Goal: Task Accomplishment & Management: Manage account settings

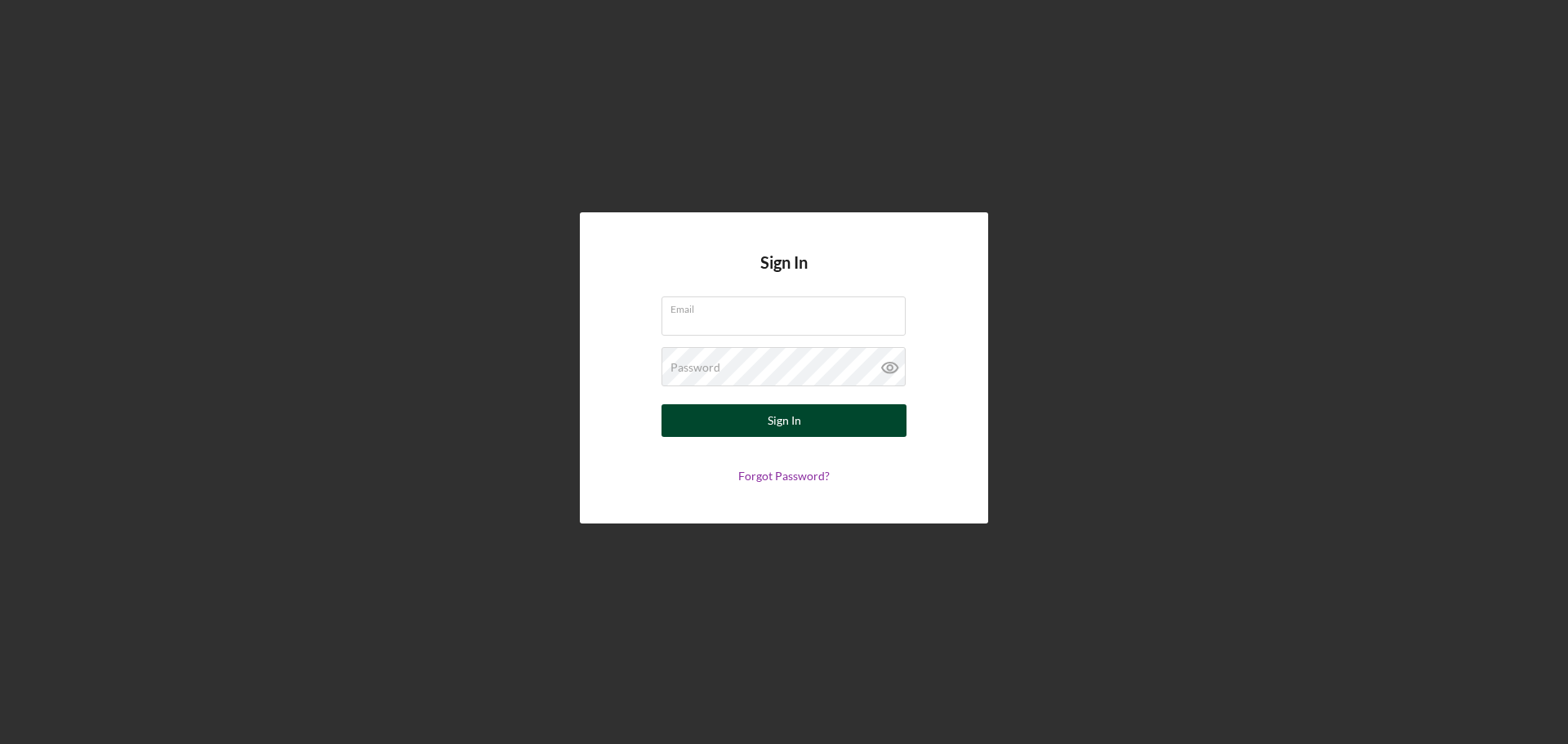
type input "[EMAIL_ADDRESS][DOMAIN_NAME]"
click at [757, 413] on button "Sign In" at bounding box center [784, 420] width 245 height 33
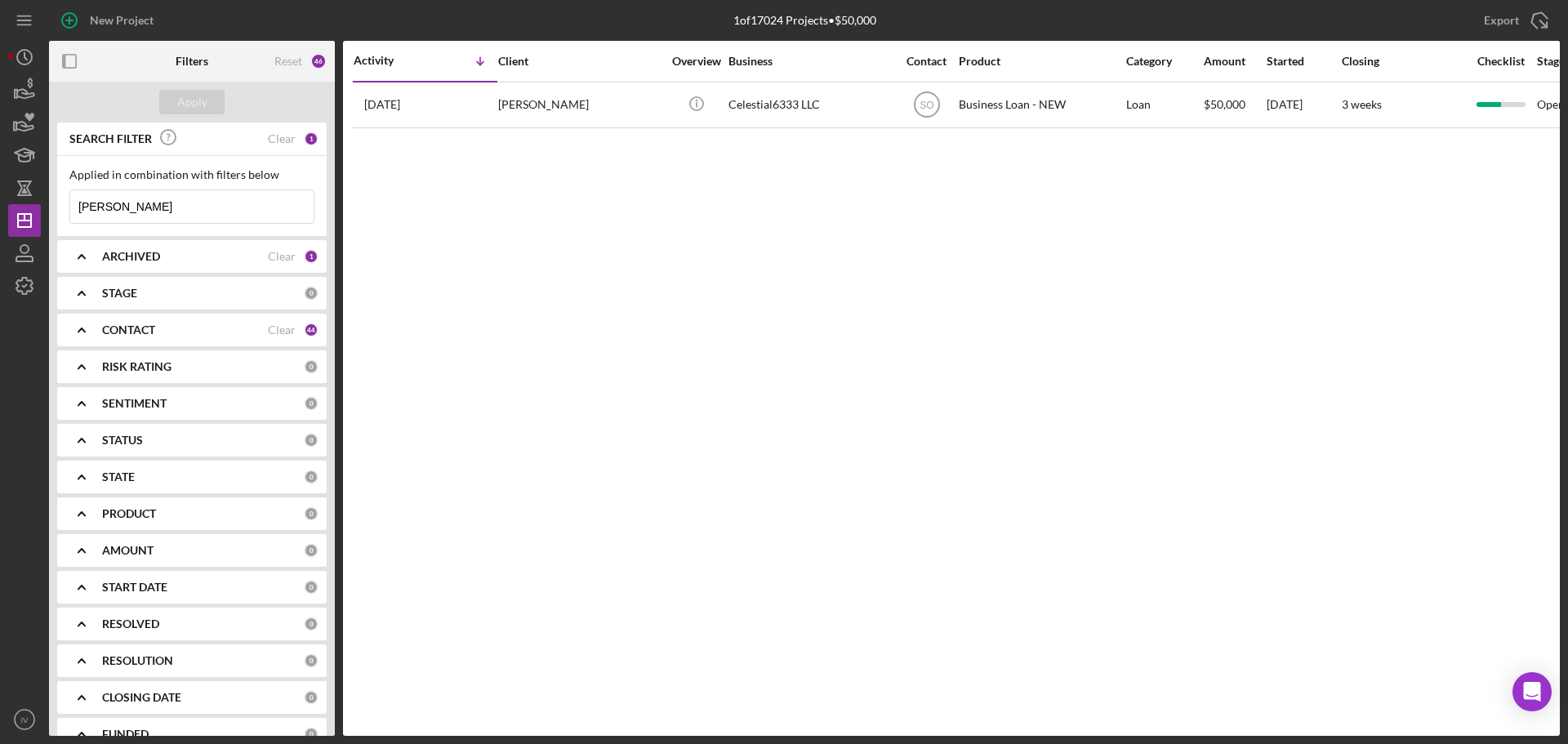
drag, startPoint x: 147, startPoint y: 202, endPoint x: 42, endPoint y: 195, distance: 105.2
click at [42, 195] on div "New Project 1 of 17024 Projects • $50,000 [PERSON_NAME] Export Icon/Export Filt…" at bounding box center [784, 367] width 1552 height 736
type input "[PERSON_NAME]"
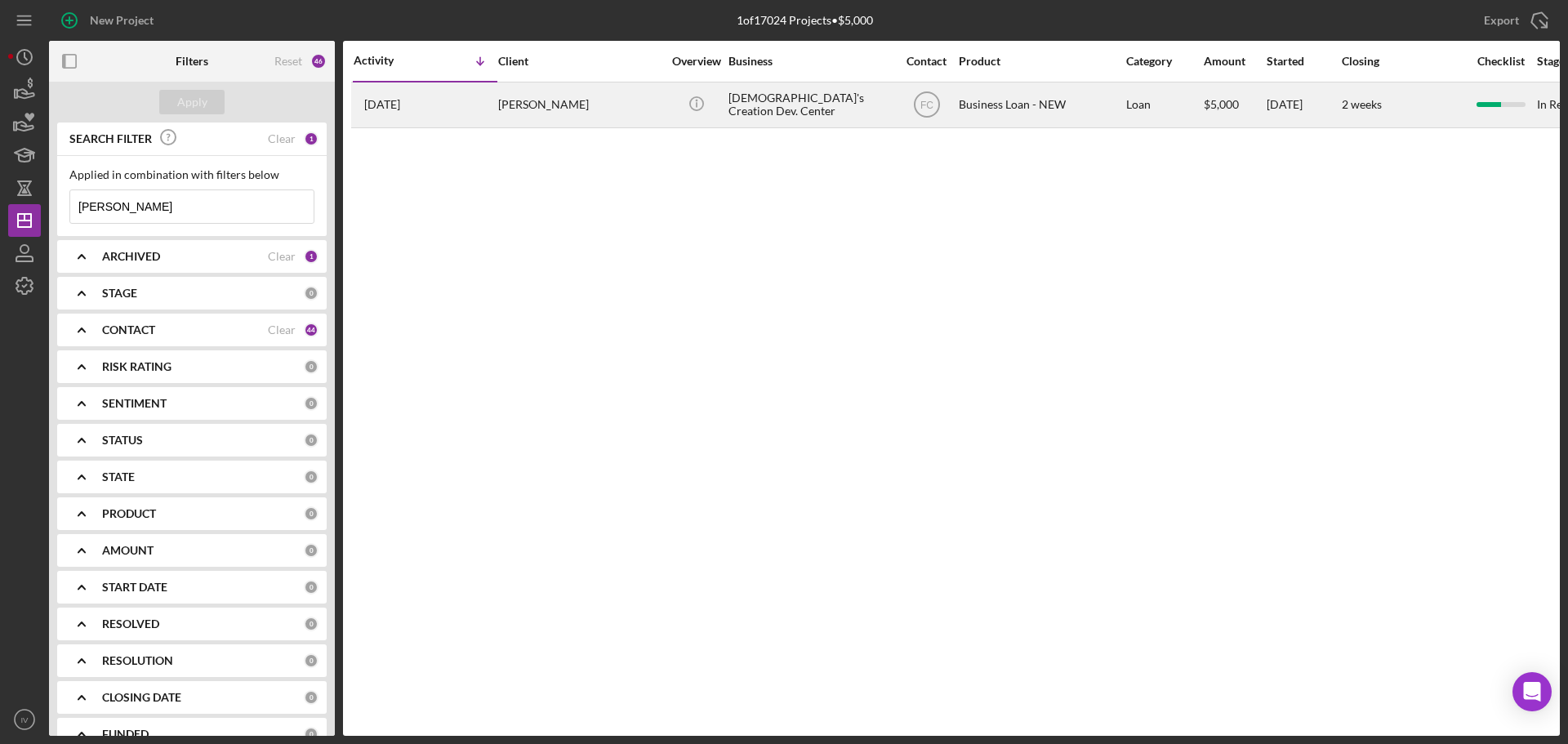
click at [573, 100] on div "[PERSON_NAME]" at bounding box center [581, 106] width 164 height 44
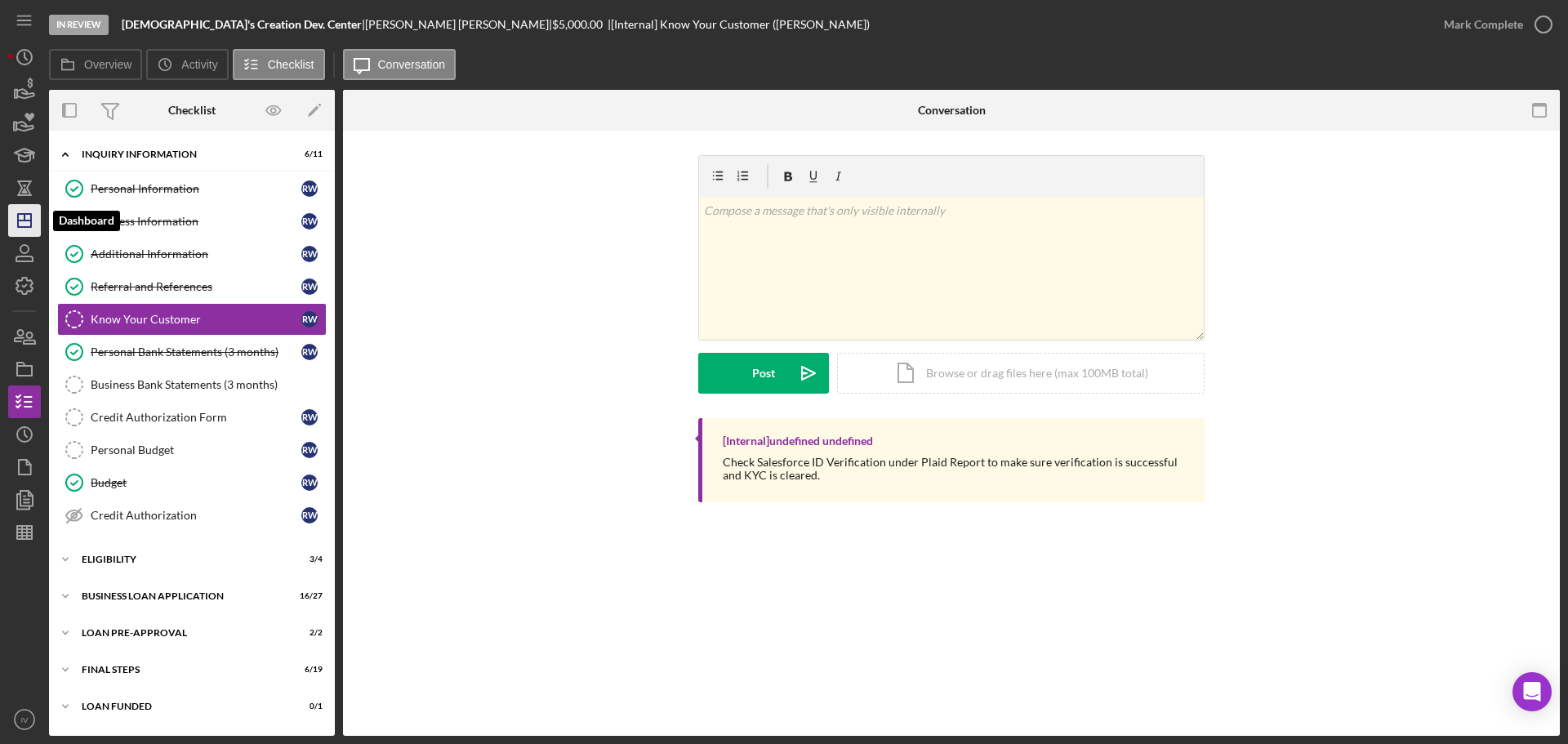
click at [28, 226] on icon "Icon/Dashboard" at bounding box center [24, 220] width 41 height 41
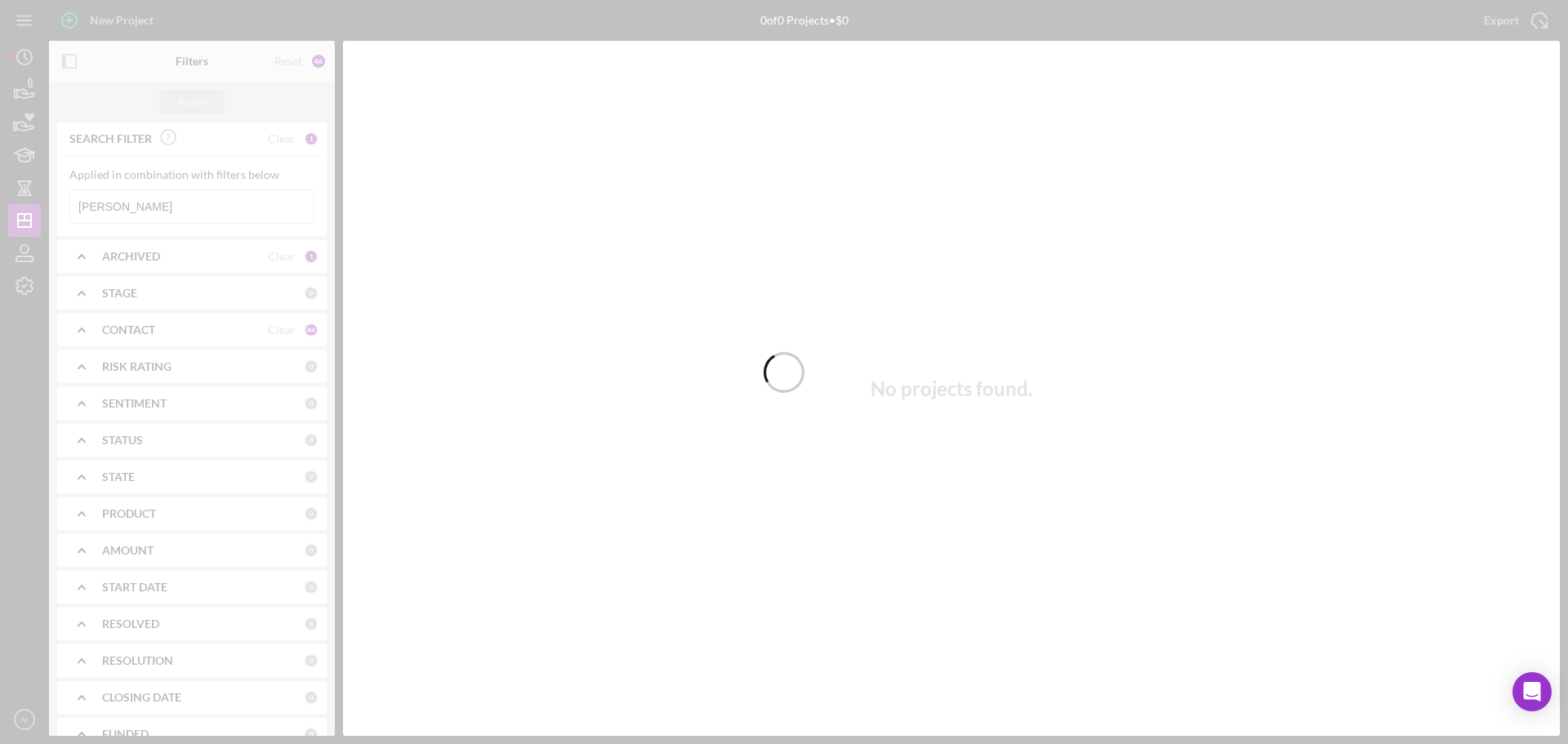
click at [139, 204] on div at bounding box center [784, 372] width 1568 height 744
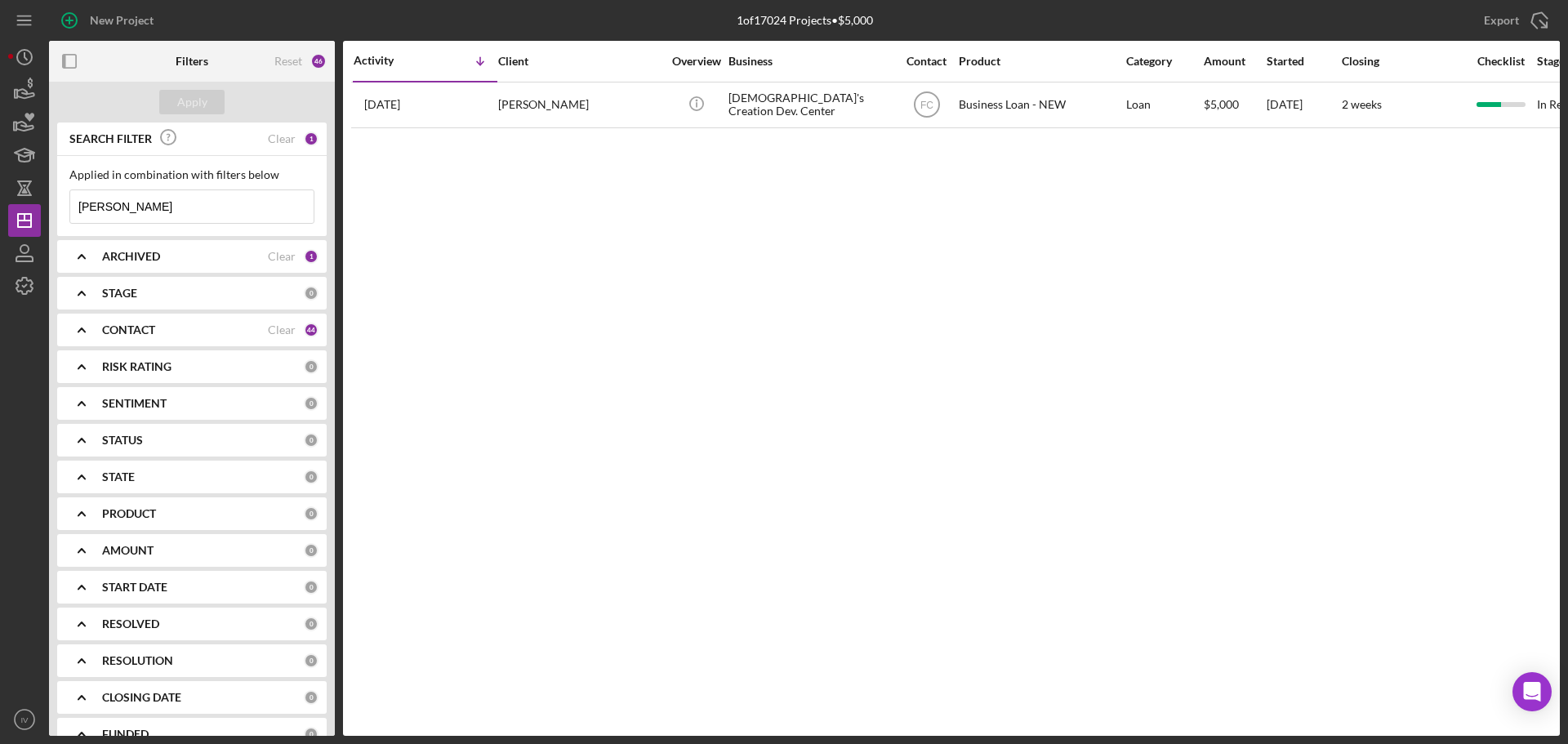
drag, startPoint x: 139, startPoint y: 204, endPoint x: 48, endPoint y: 169, distance: 97.5
click at [54, 199] on div "SEARCH FILTER Clear 1 Applied in combination with filters below [PERSON_NAME] I…" at bounding box center [192, 429] width 286 height 613
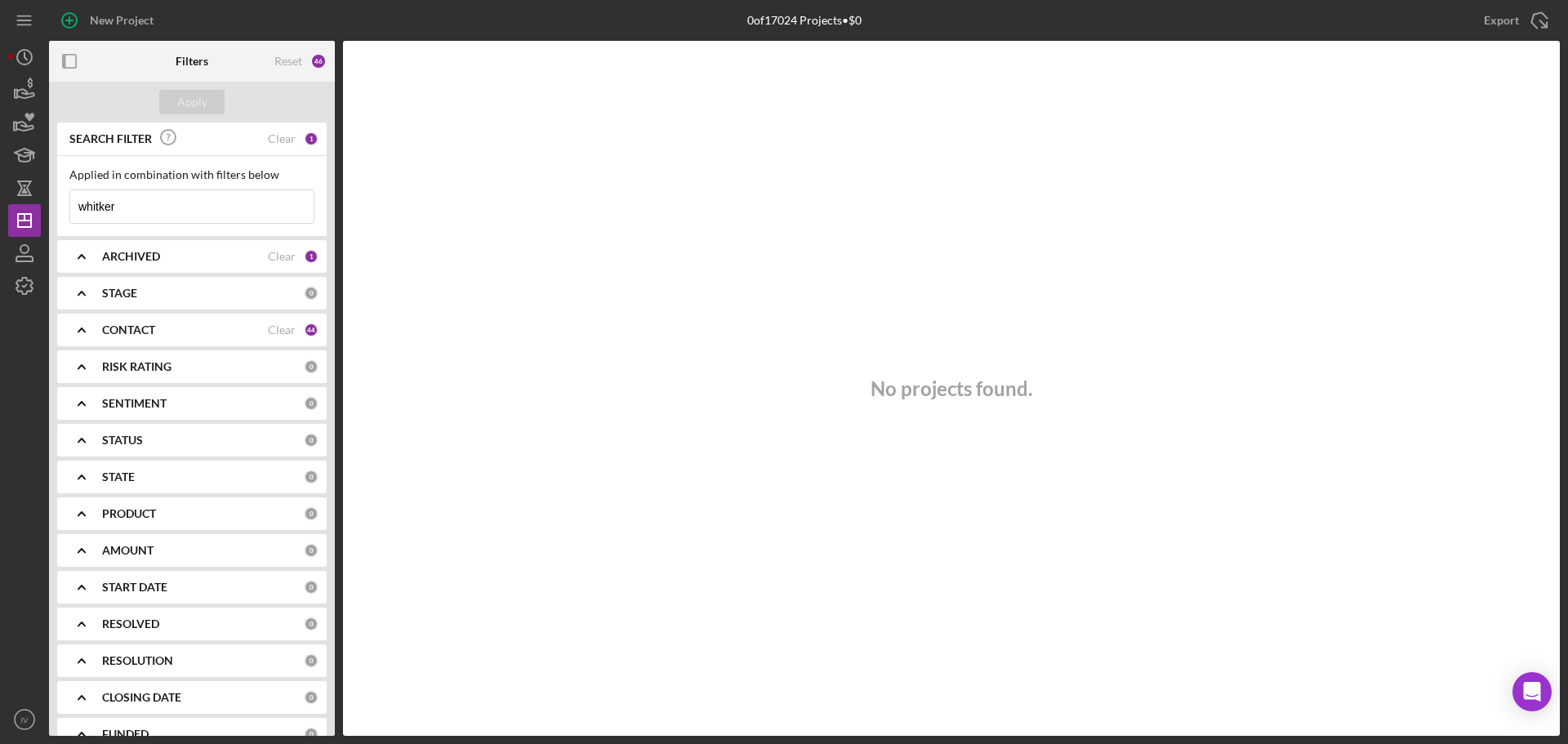
drag, startPoint x: 126, startPoint y: 204, endPoint x: 71, endPoint y: 211, distance: 55.4
click at [46, 200] on div "New Project 0 of 17024 Projects • $0 [PERSON_NAME] Export Icon/Export Filters R…" at bounding box center [784, 367] width 1552 height 736
paste input "2. Whita"
drag, startPoint x: 106, startPoint y: 205, endPoint x: 7, endPoint y: 198, distance: 99.2
click at [8, 198] on div "New Project 0 of 17024 Projects • $0 [PERSON_NAME] Export Icon/Export Filters R…" at bounding box center [784, 367] width 1552 height 736
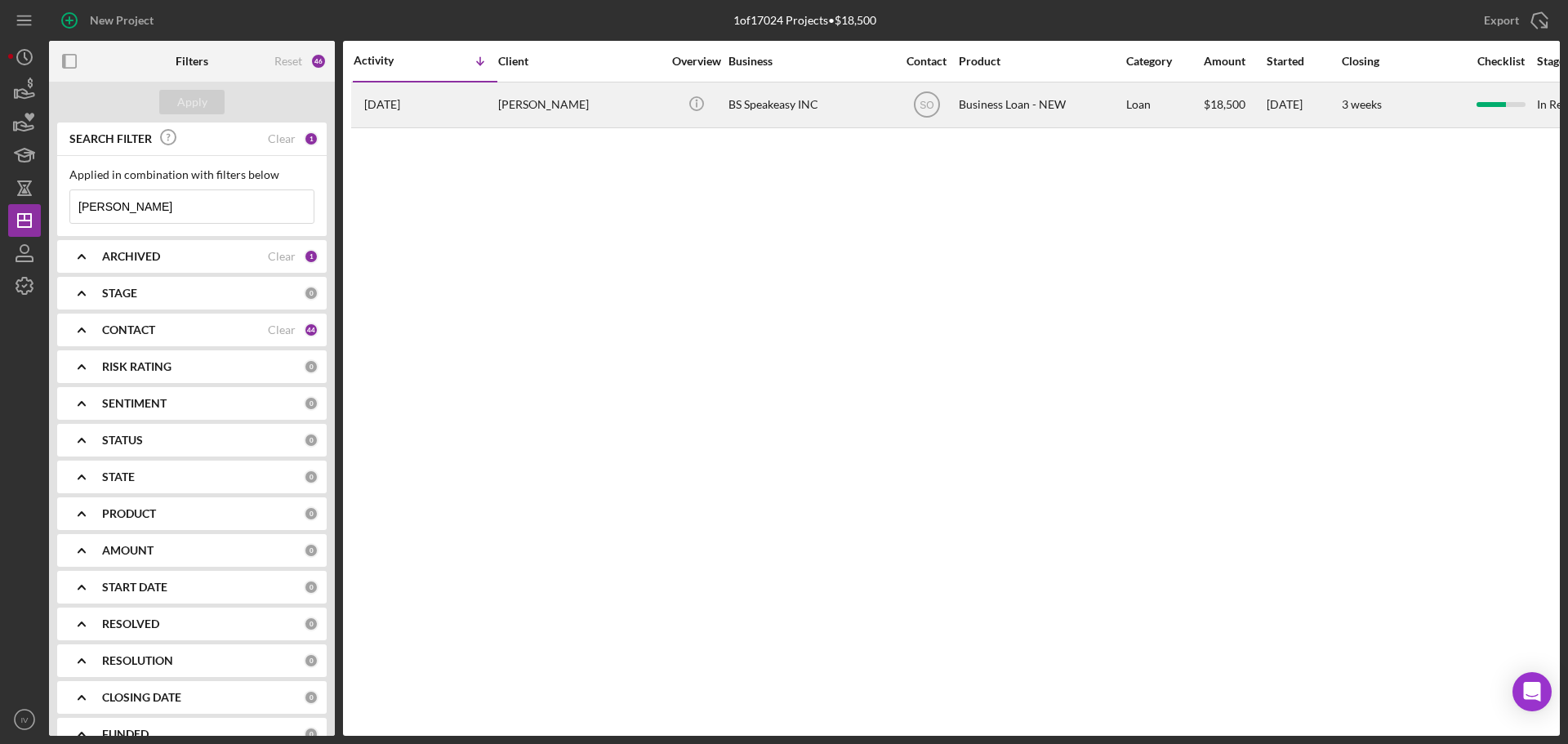
type input "[PERSON_NAME]"
click at [567, 108] on div "[PERSON_NAME]" at bounding box center [581, 106] width 164 height 44
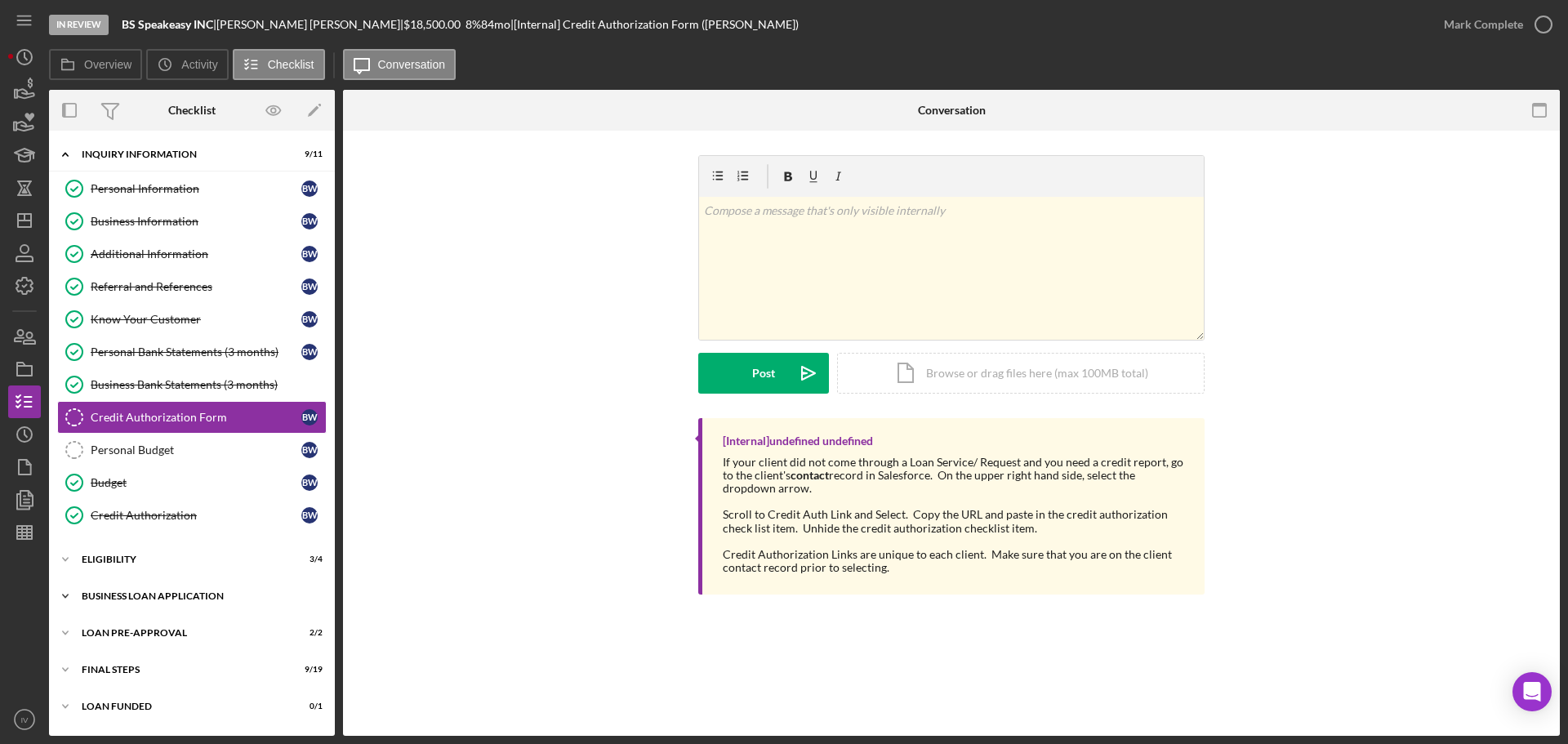
click at [172, 596] on div "BUSINESS LOAN APPLICATION" at bounding box center [198, 596] width 233 height 10
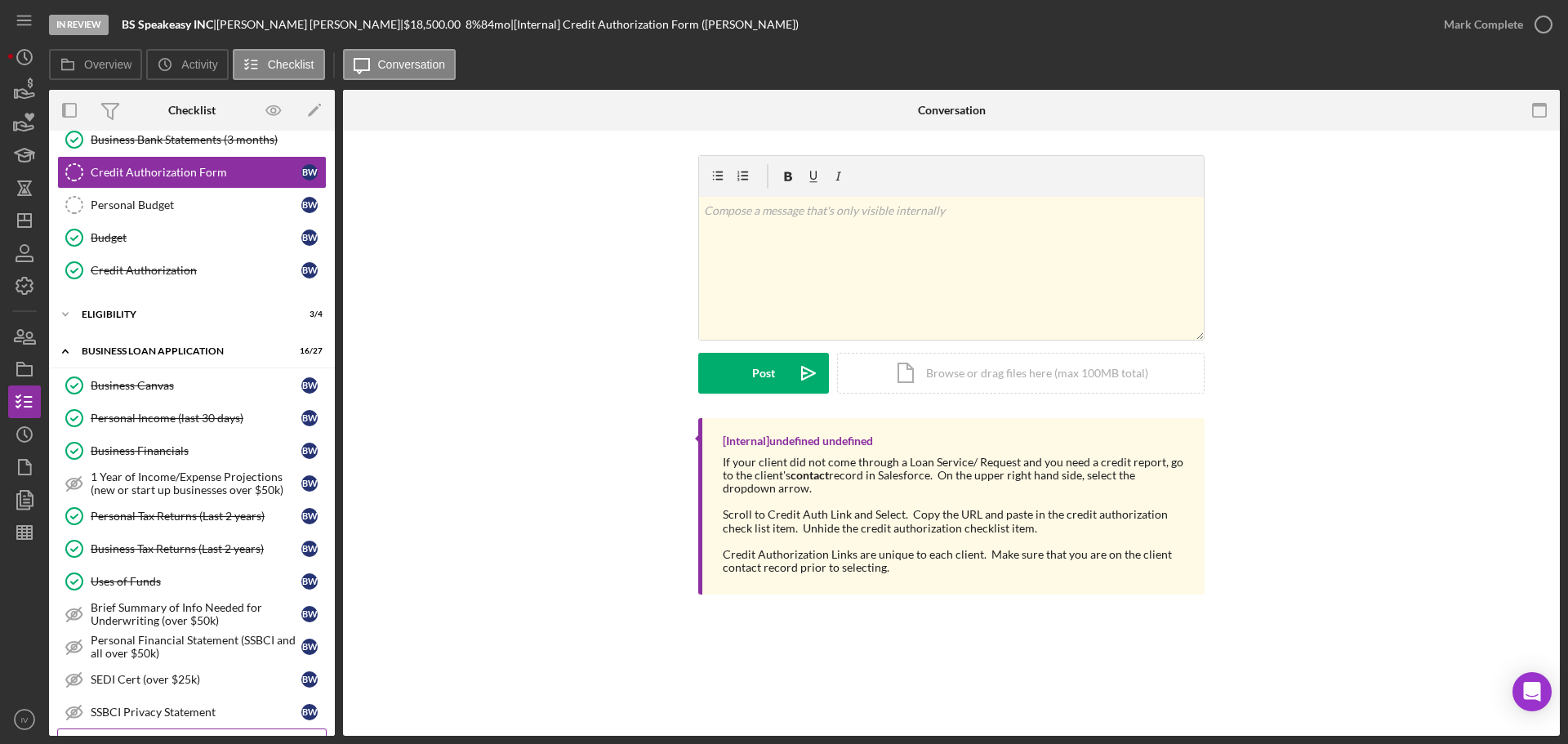
scroll to position [408, 0]
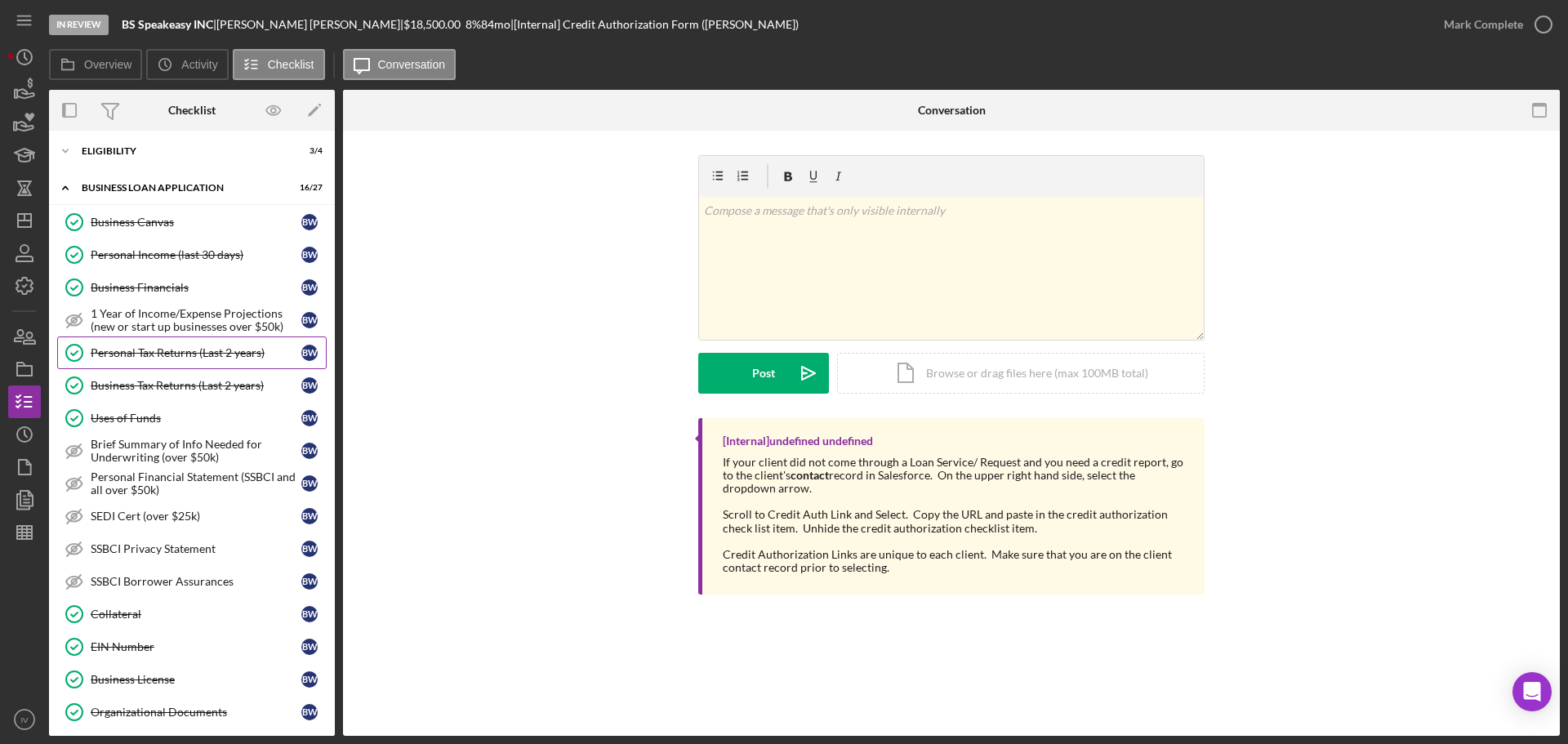
click at [167, 351] on div "Personal Tax Returns (Last 2 years)" at bounding box center [197, 353] width 211 height 13
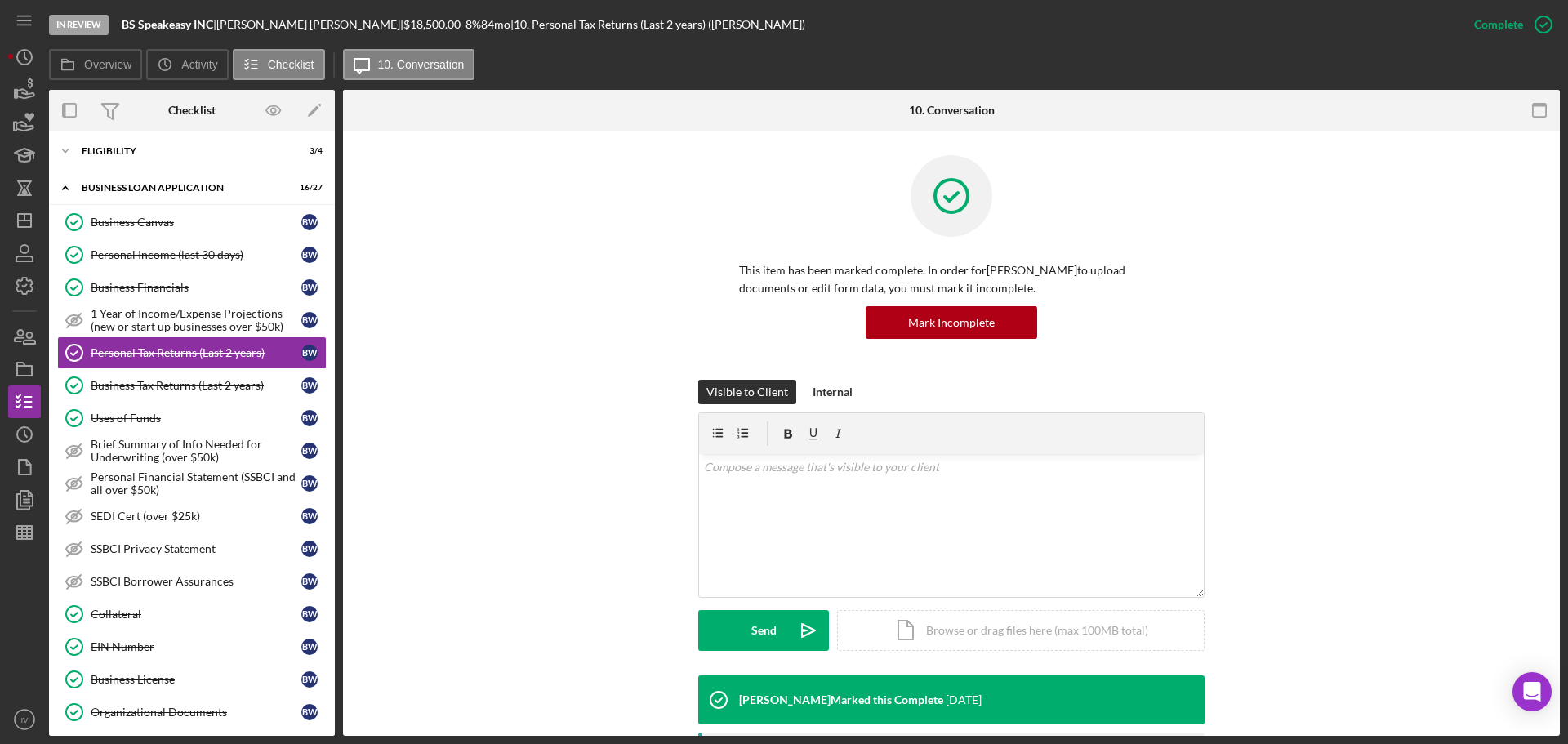
scroll to position [251, 0]
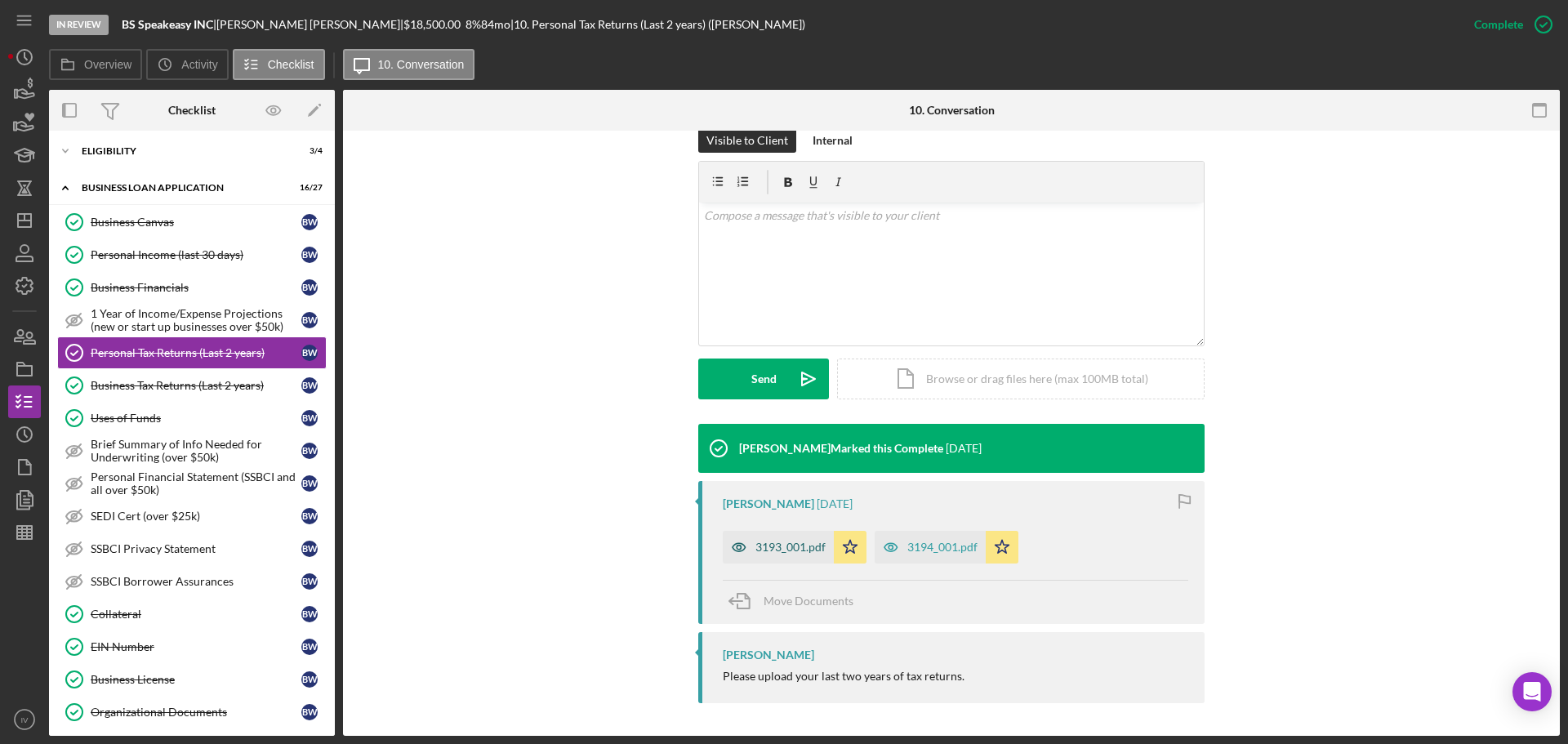
click at [794, 547] on div "3193_001.pdf" at bounding box center [790, 547] width 70 height 13
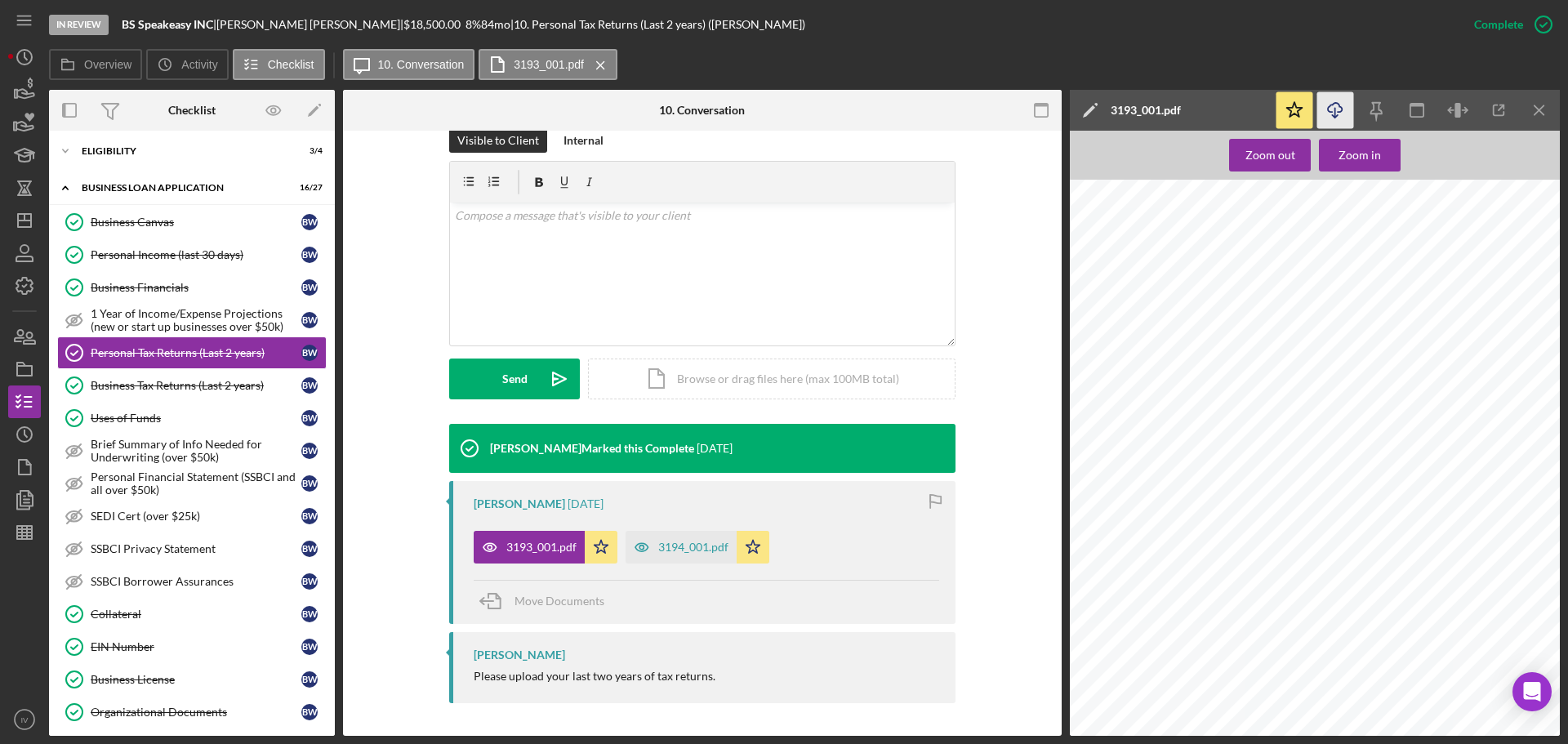
click at [1332, 107] on icon "Icon/Download" at bounding box center [1336, 110] width 36 height 36
click at [168, 709] on div "Organizational Documents" at bounding box center [197, 712] width 211 height 13
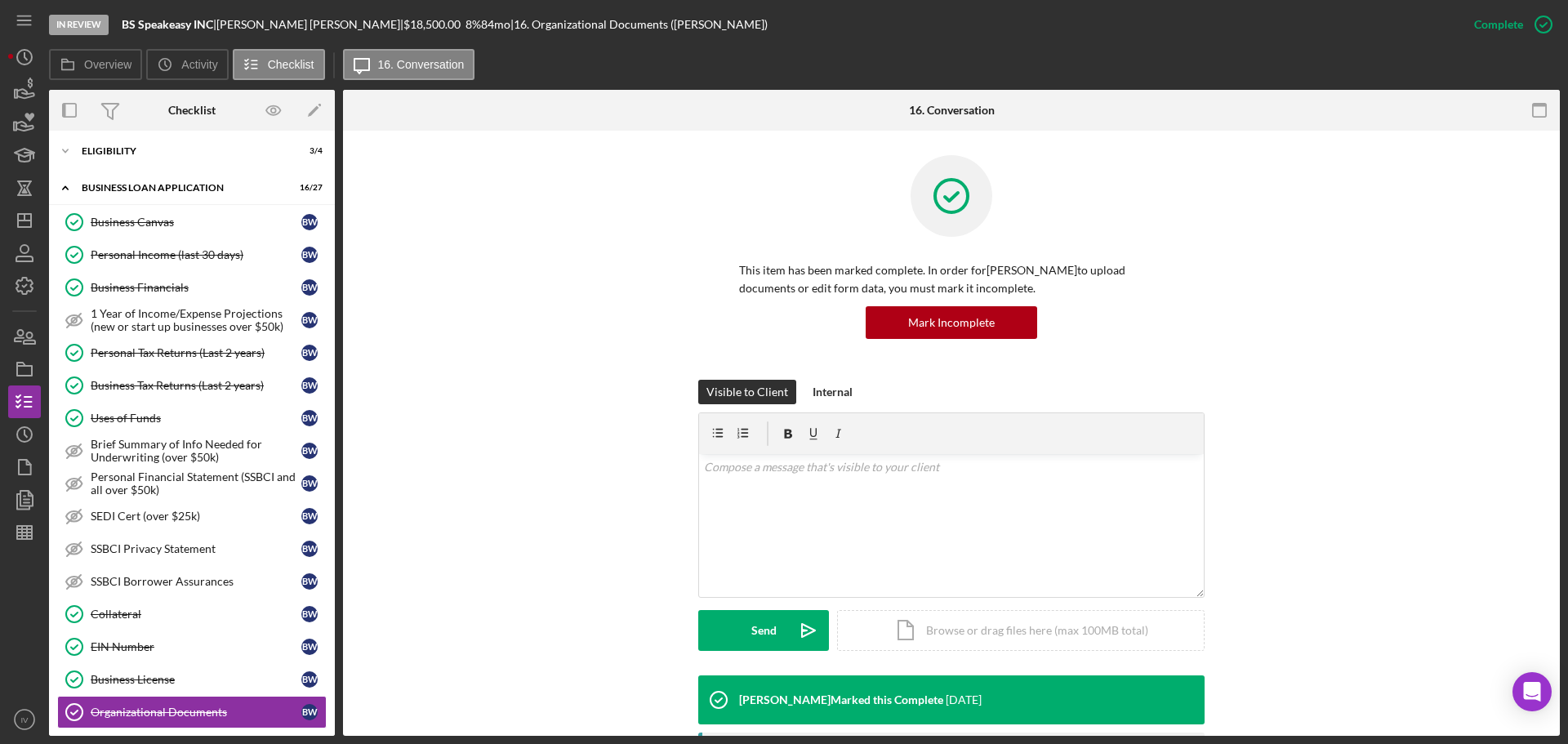
scroll to position [327, 0]
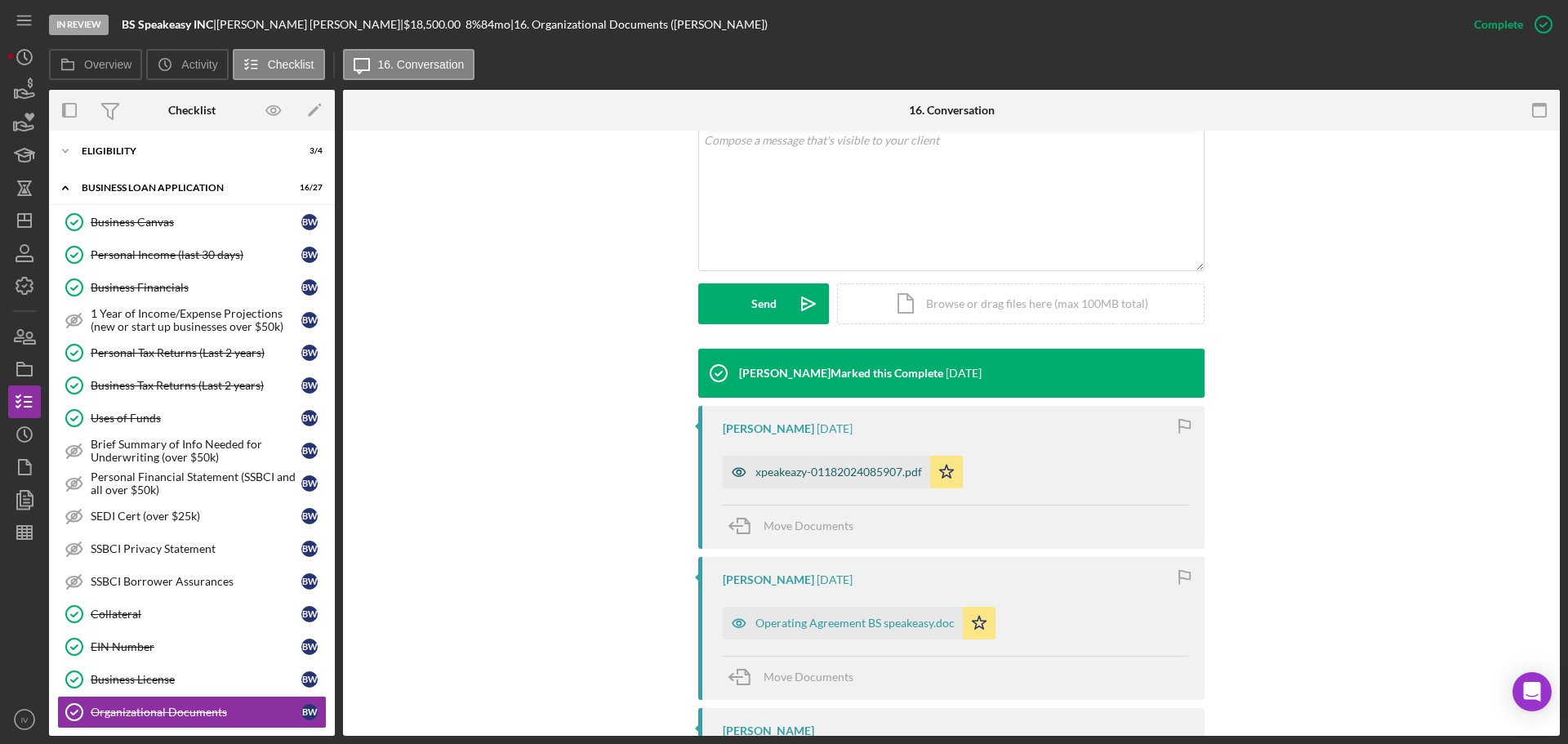
click at [814, 472] on div "xpeakeazy-01182024085907.pdf" at bounding box center [838, 472] width 167 height 13
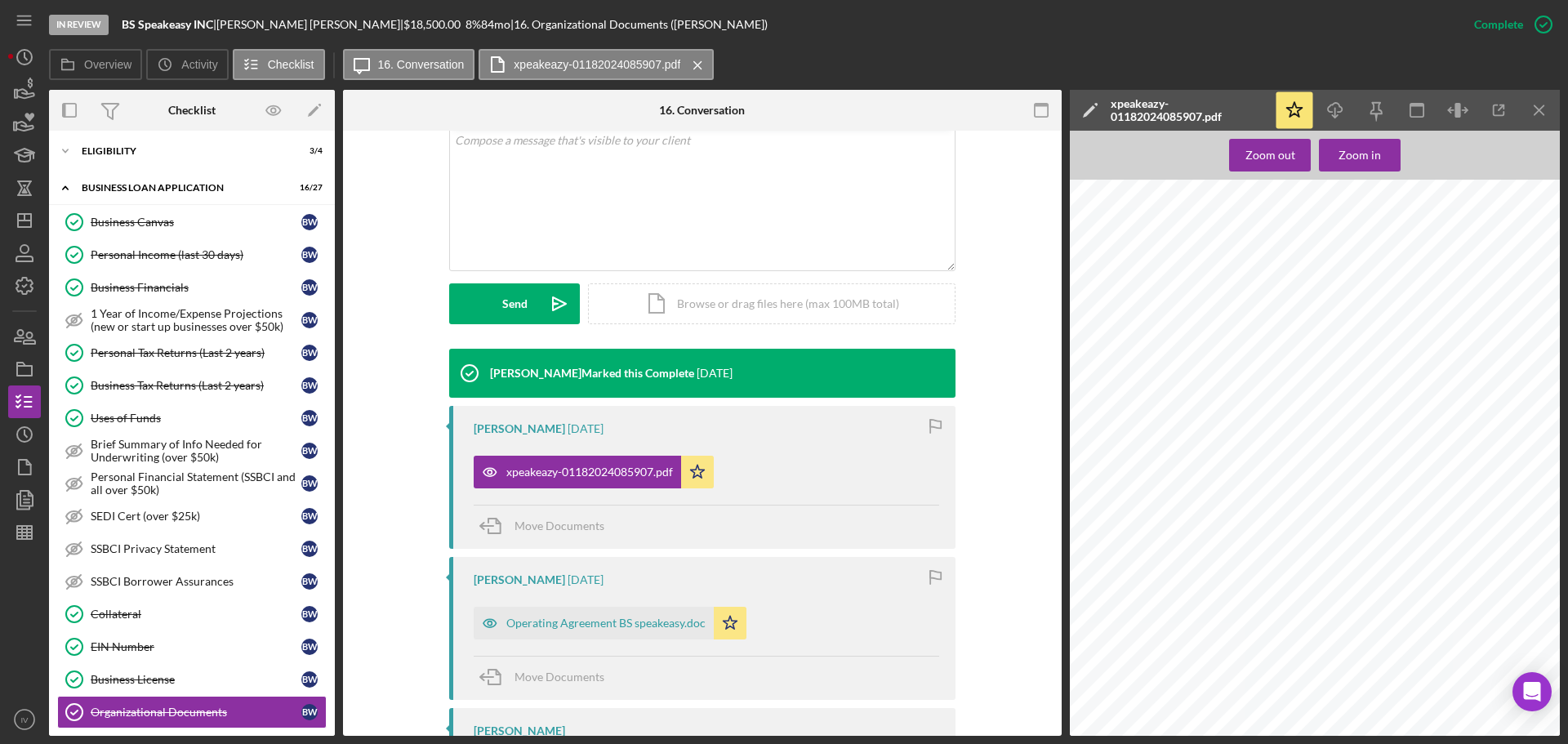
scroll to position [468, 0]
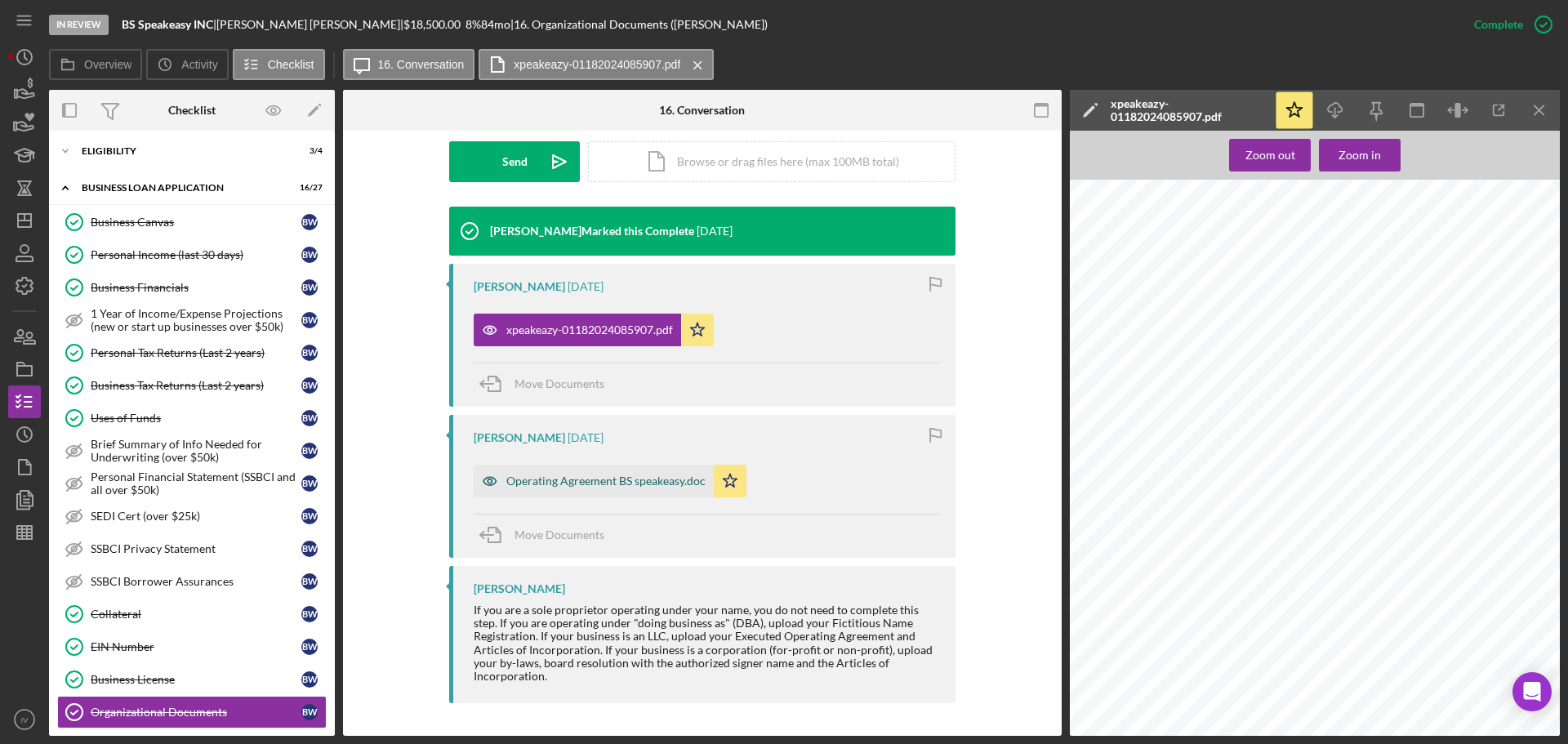
click at [584, 479] on div "Operating Agreement BS speakeasy.doc" at bounding box center [606, 481] width 199 height 13
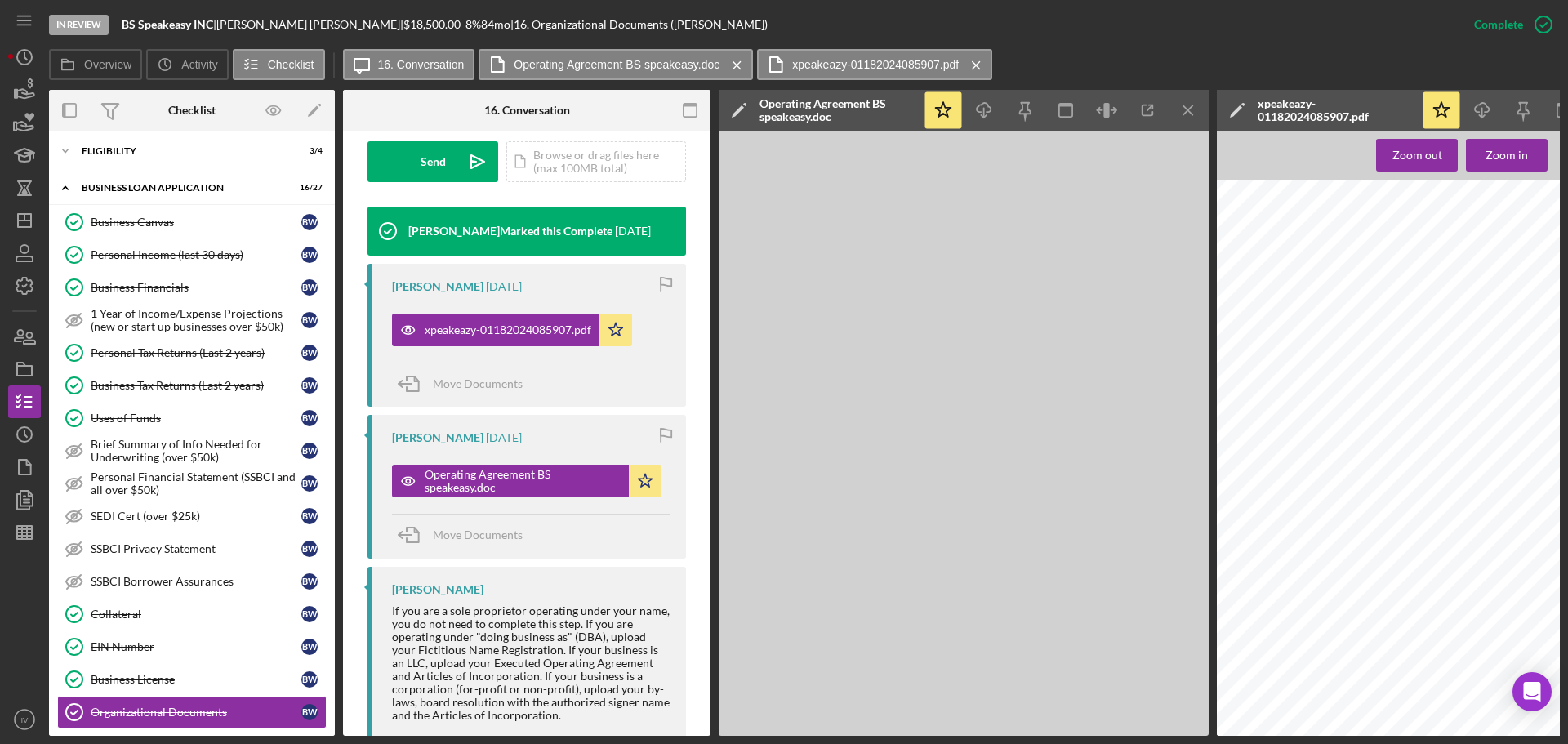
scroll to position [164, 0]
click at [1185, 112] on icon "Icon/Menu Close" at bounding box center [1189, 110] width 36 height 36
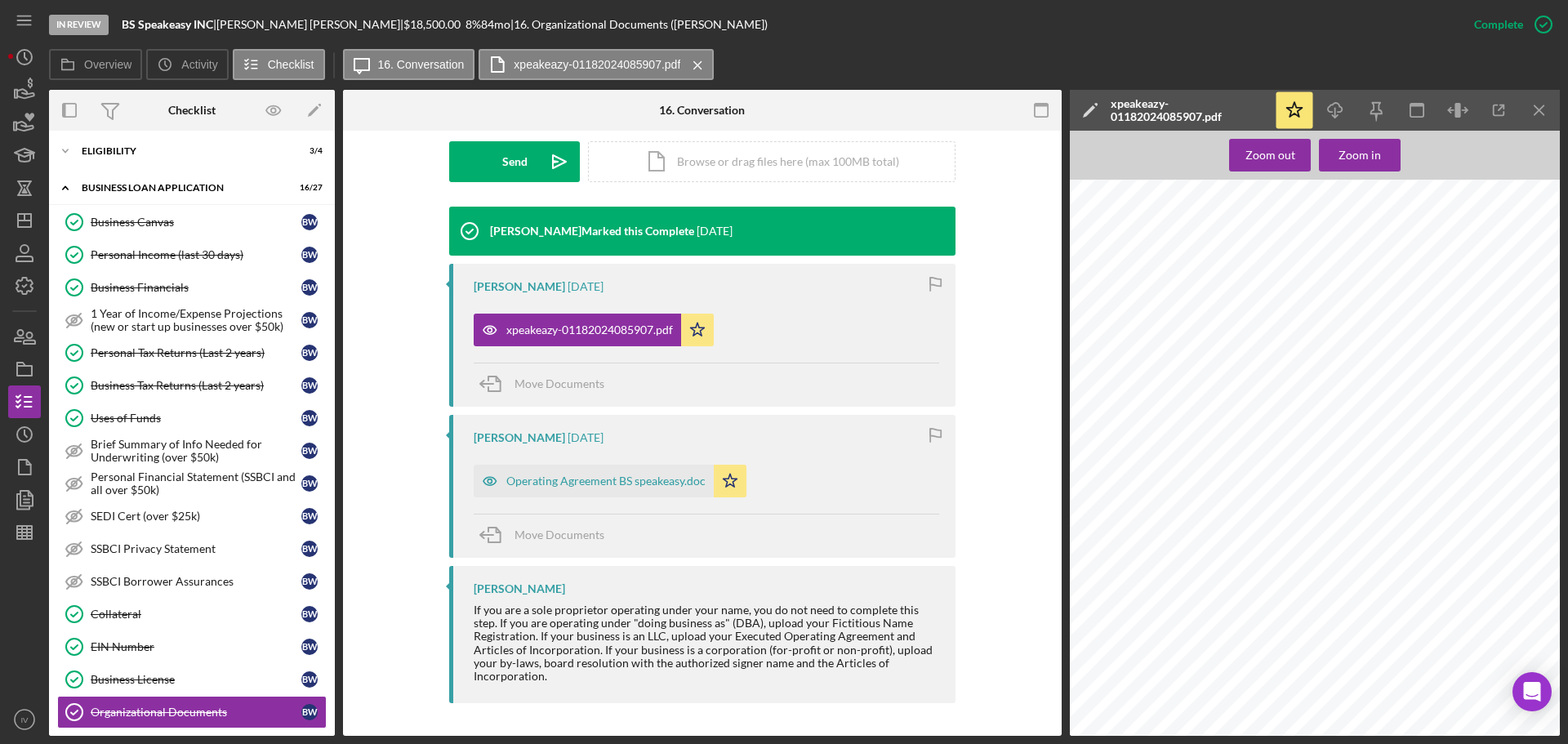
scroll to position [468, 0]
click at [1336, 108] on line "button" at bounding box center [1336, 112] width 0 height 9
